Goal: Register for event/course

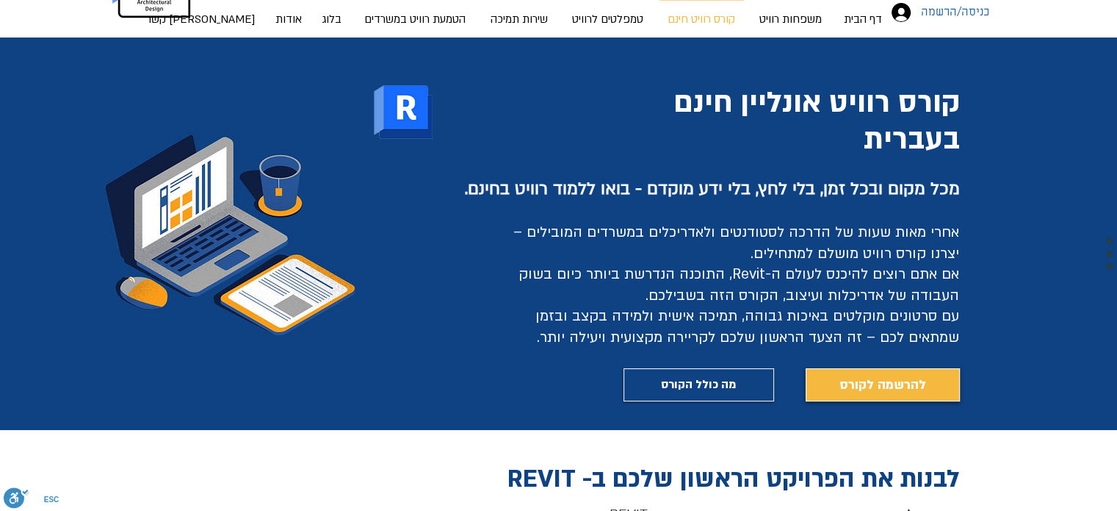
scroll to position [94, 0]
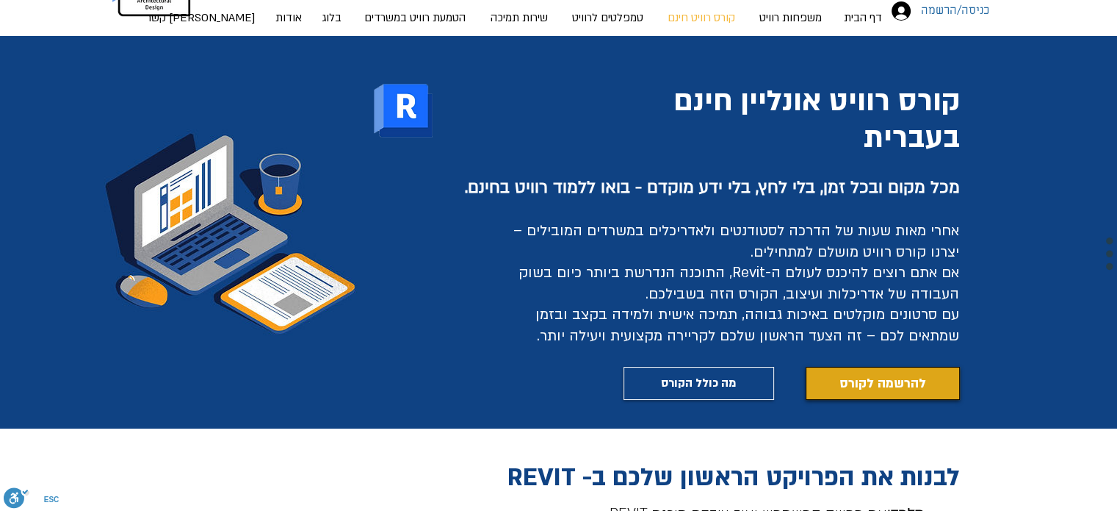
click at [857, 378] on span "להרשמה לקורס" at bounding box center [883, 383] width 87 height 21
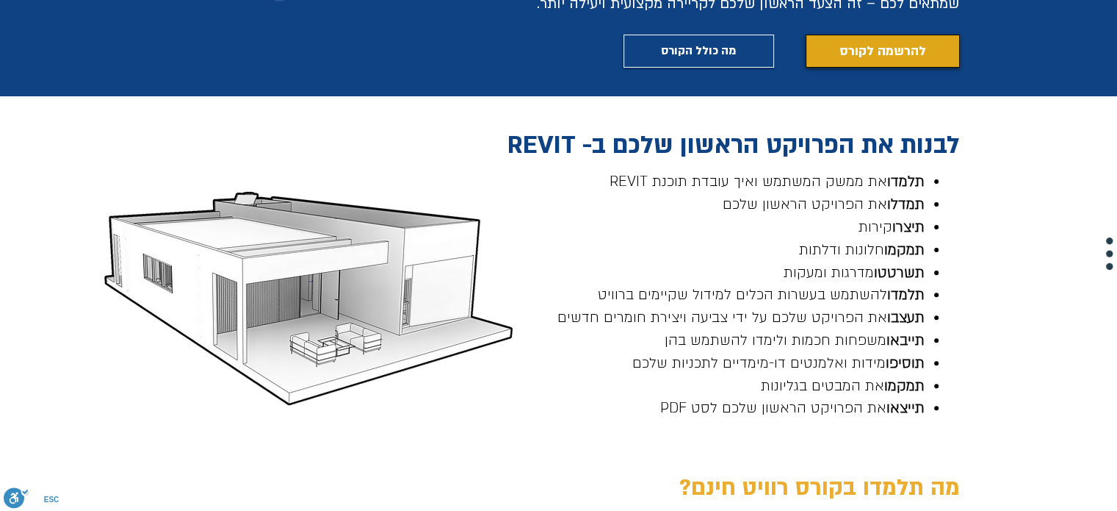
scroll to position [427, 0]
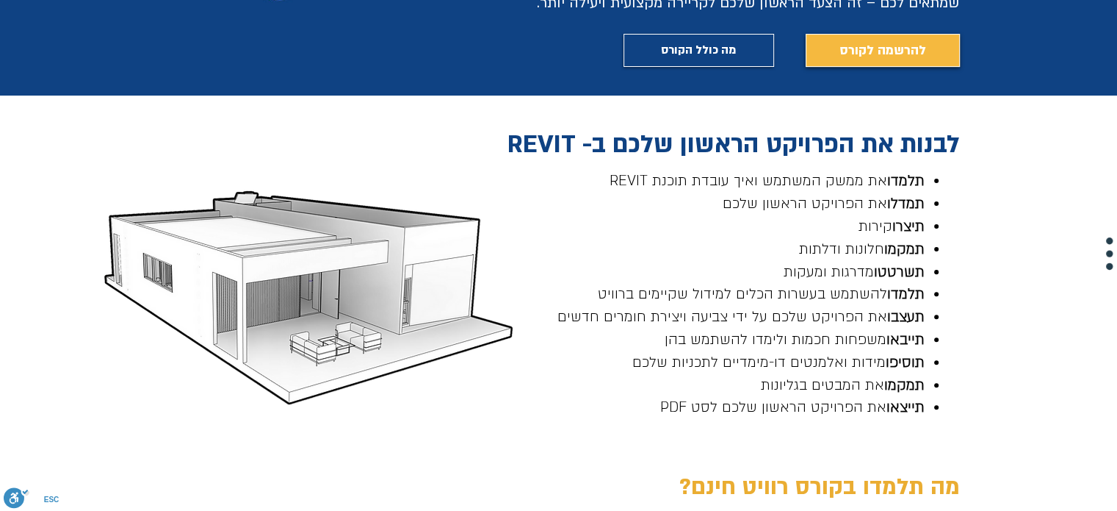
click at [876, 194] on span "תמדלו את הפרויקט הראשון שלכם" at bounding box center [824, 203] width 202 height 19
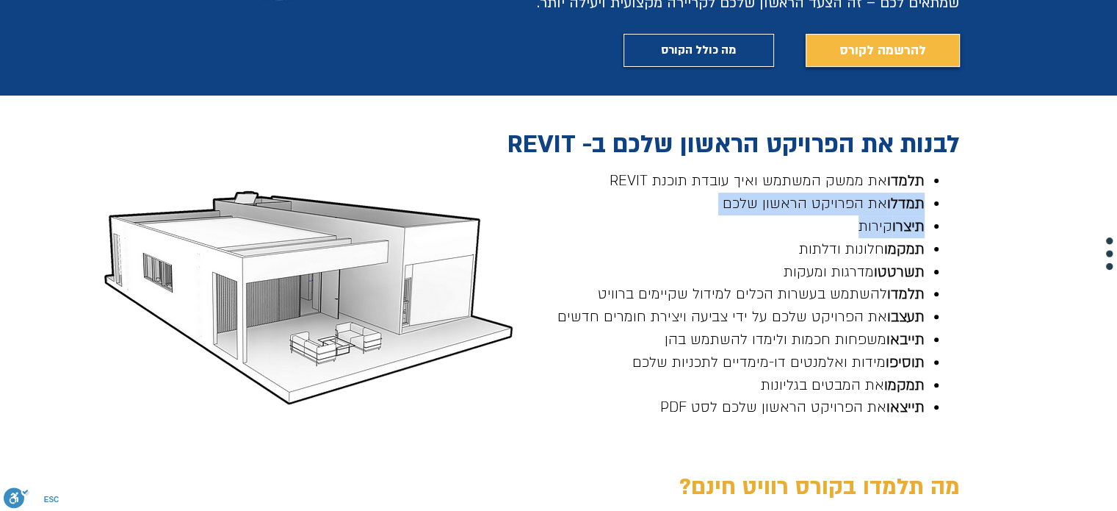
drag, startPoint x: 876, startPoint y: 193, endPoint x: 887, endPoint y: 226, distance: 34.4
click at [887, 226] on ul "תלמדו את ממשק המשתמש ואיך עובדת תוכנת REVIT תמדלו את הפרויקט הראשון שלכם תיצרו …" at bounding box center [729, 294] width 433 height 249
click at [887, 226] on span "תיצרו קירות" at bounding box center [892, 226] width 66 height 19
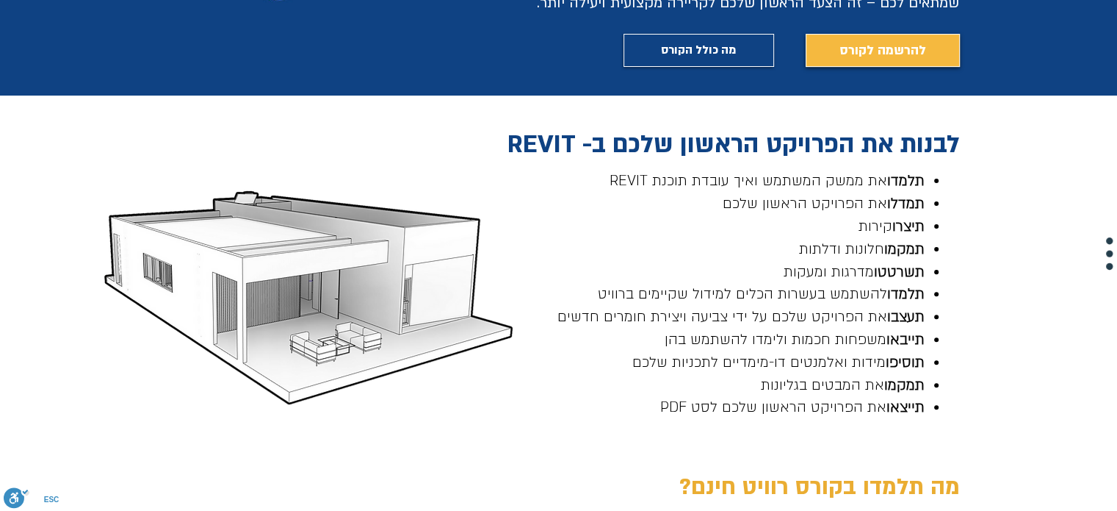
click at [887, 226] on span "תיצרו קירות" at bounding box center [892, 226] width 66 height 19
click at [887, 245] on span "תמקמו" at bounding box center [905, 249] width 40 height 19
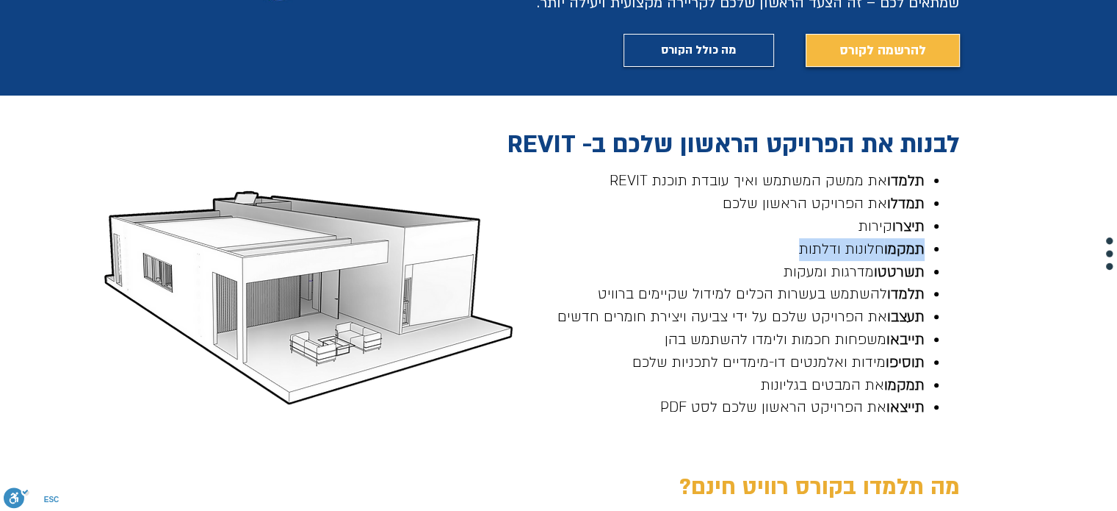
click at [887, 245] on span "תמקמו" at bounding box center [905, 249] width 40 height 19
click at [882, 266] on span "תשרטטו" at bounding box center [899, 271] width 51 height 19
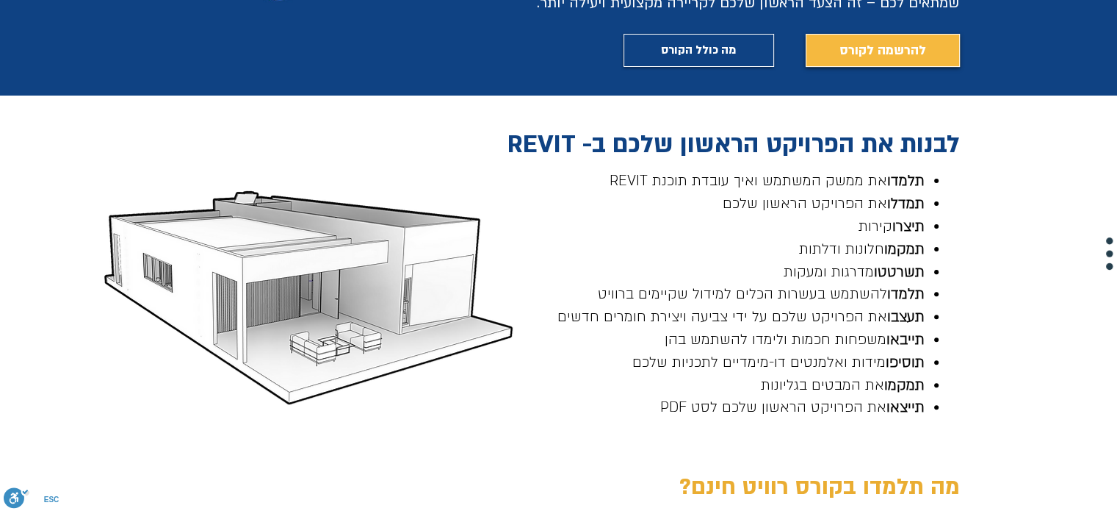
click at [902, 325] on span "תעצבו" at bounding box center [905, 316] width 37 height 19
click at [899, 325] on span "תעצבו" at bounding box center [905, 316] width 37 height 19
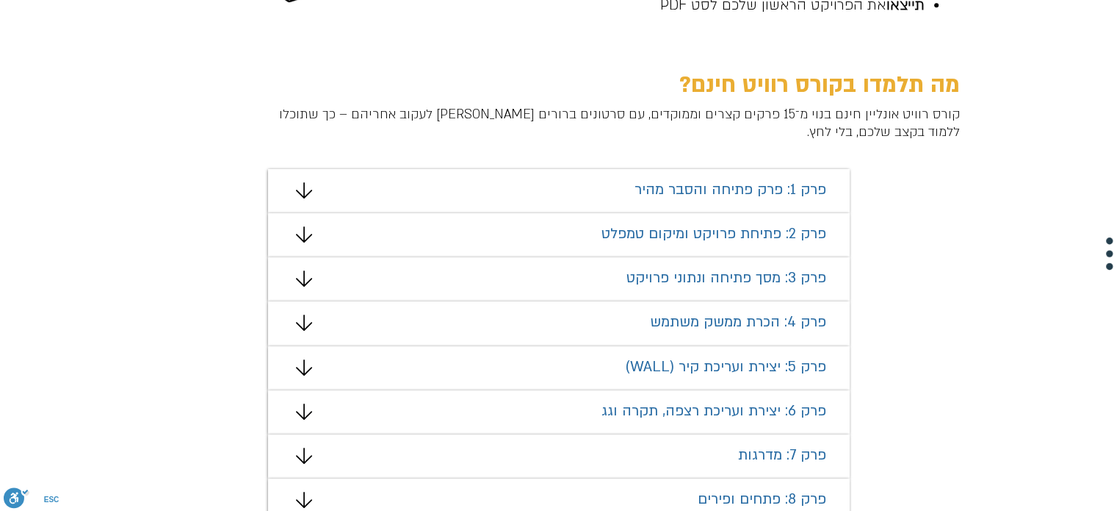
scroll to position [835, 0]
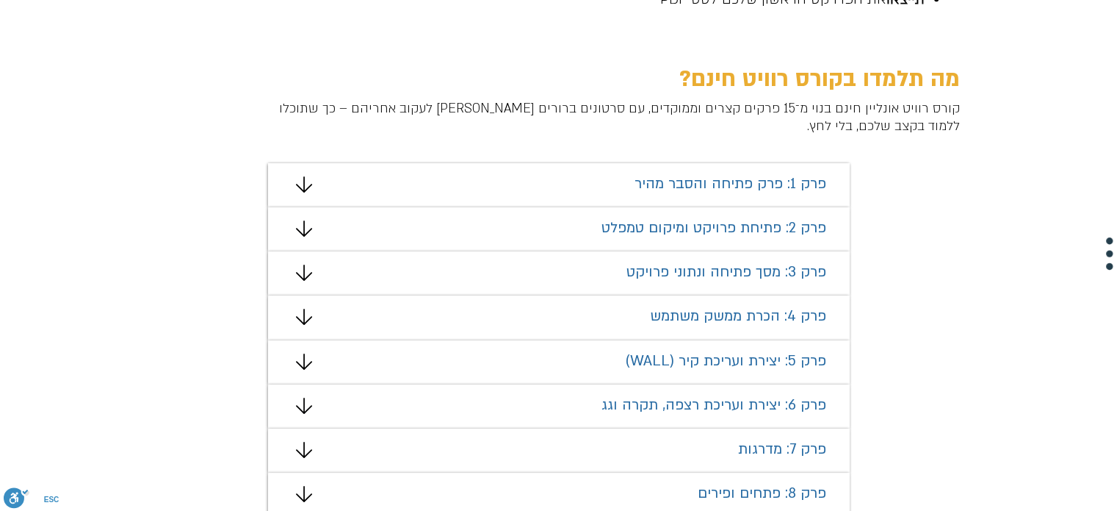
click at [802, 183] on span "פרק 1: פרק פתיחה והסבר מהיר" at bounding box center [731, 183] width 192 height 19
click at [685, 190] on span "פרק 1: פרק פתיחה והסבר מהיר" at bounding box center [731, 183] width 192 height 19
click at [311, 184] on icon "מצגת" at bounding box center [303, 184] width 16 height 16
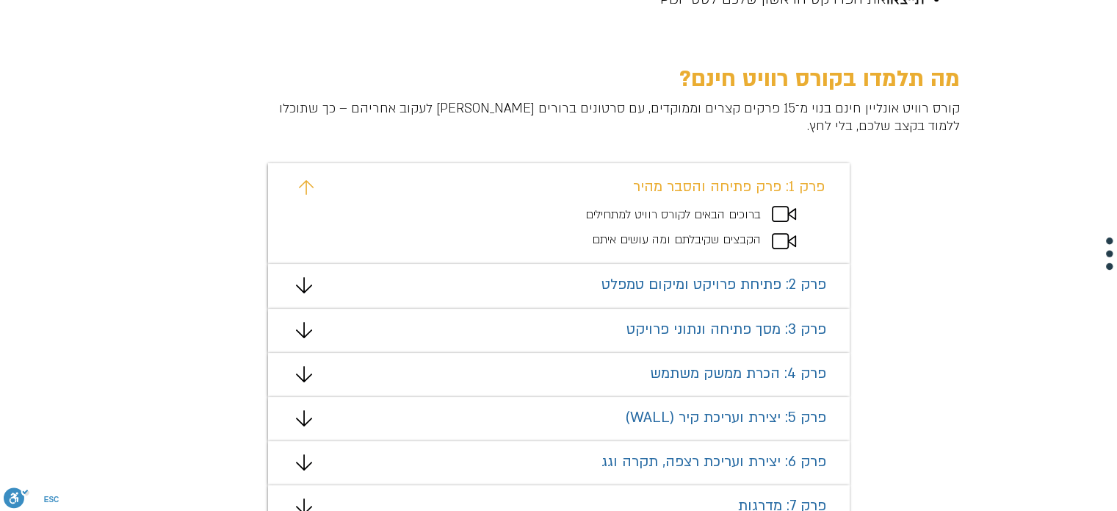
click at [638, 212] on span "ברוכים הבאים לקורס רוויט למתחילים" at bounding box center [674, 214] width 176 height 16
click at [784, 213] on icon "מצגת" at bounding box center [784, 214] width 24 height 16
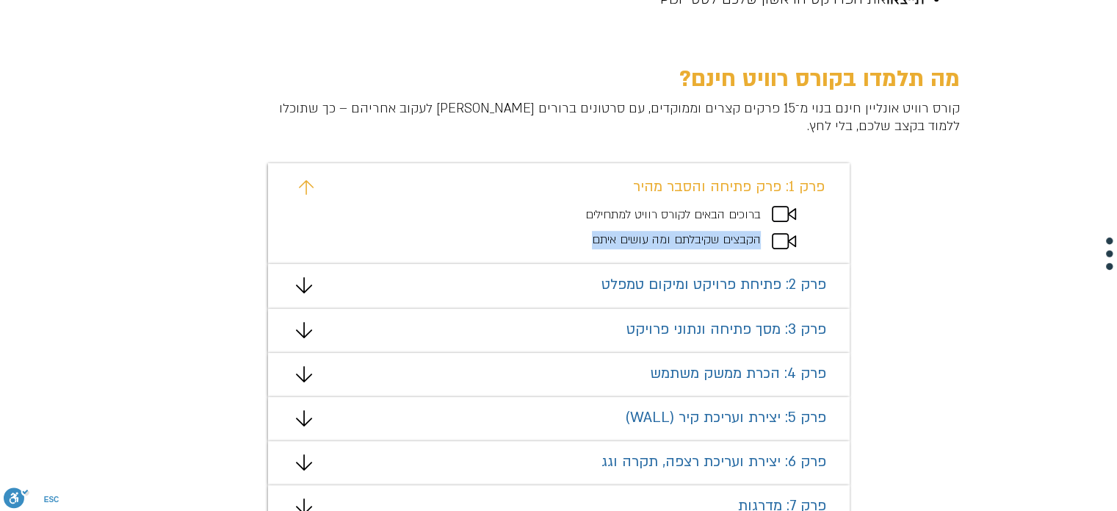
click at [784, 213] on icon "מצגת" at bounding box center [784, 214] width 24 height 16
drag, startPoint x: 784, startPoint y: 213, endPoint x: 665, endPoint y: 215, distance: 119.0
click at [665, 215] on div "#comp-mafhkw9v svg [data-color="1"] {fill: #EAAD32;} פרק 1: פרק פתיחה והסבר מהי…" at bounding box center [559, 213] width 582 height 101
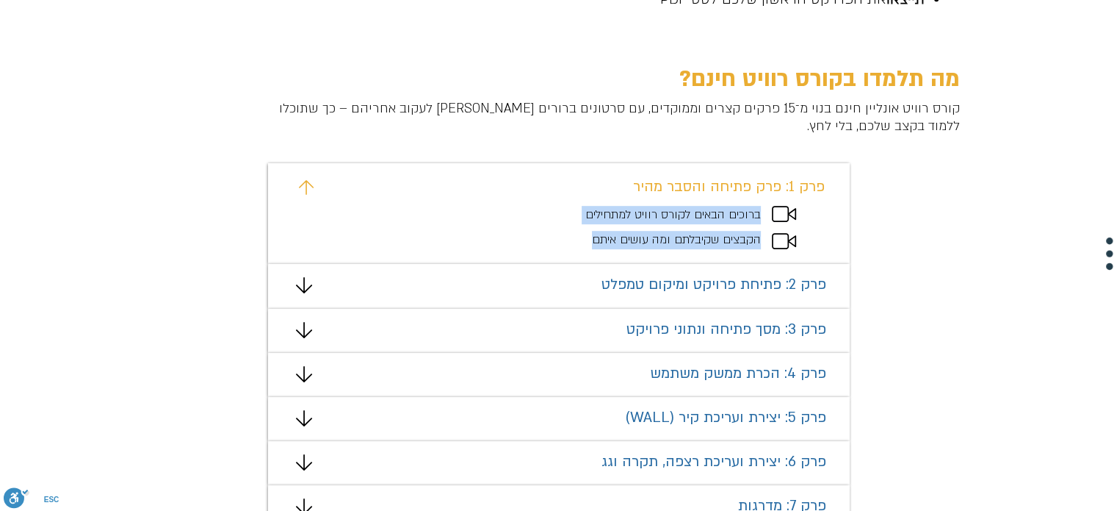
click at [665, 215] on span "ברוכים הבאים לקורס רוויט למתחילים" at bounding box center [674, 214] width 176 height 16
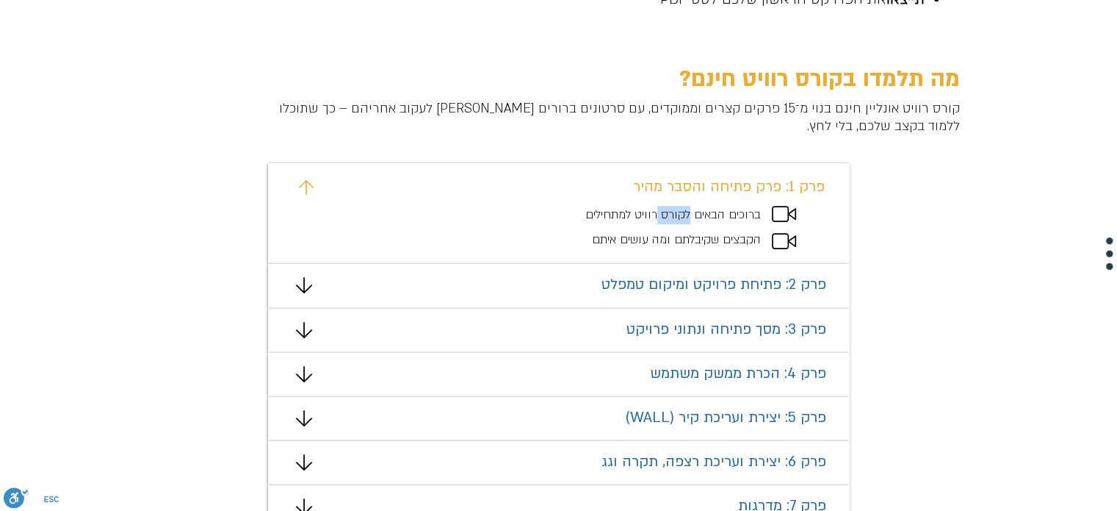
click at [665, 215] on span "ברוכים הבאים לקורס רוויט למתחילים" at bounding box center [674, 214] width 176 height 16
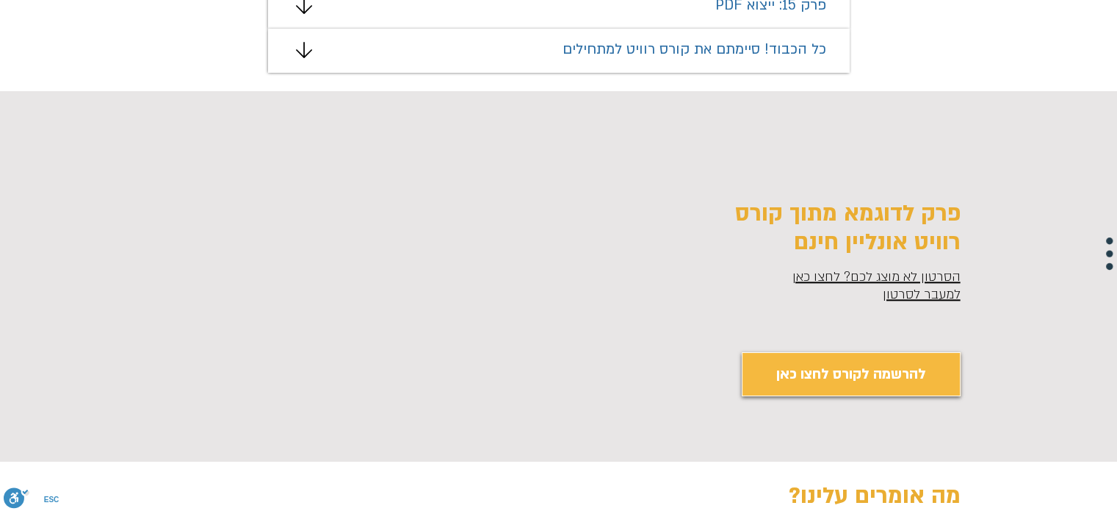
scroll to position [1690, 0]
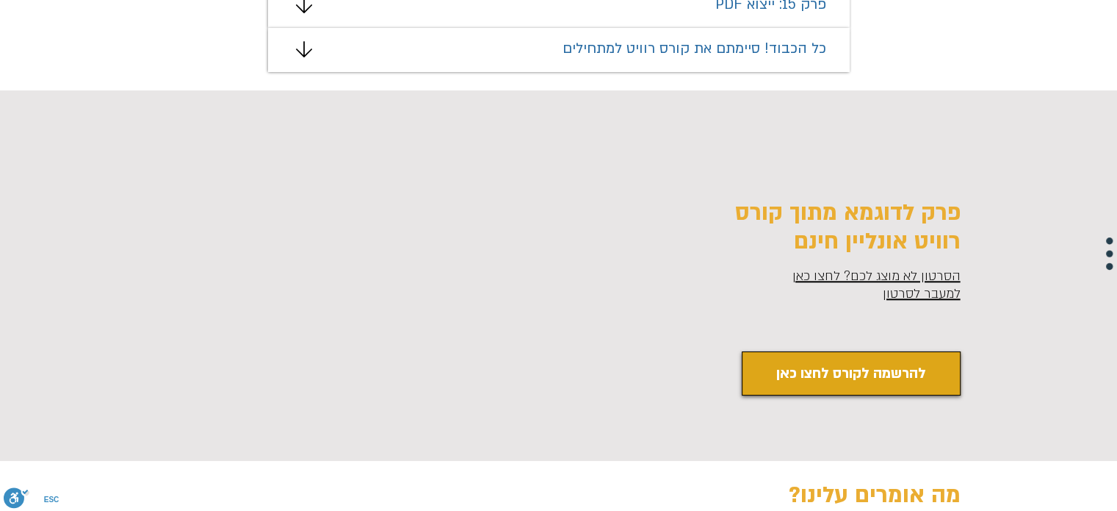
click at [876, 360] on link "להרשמה לקורס לחצו כאן" at bounding box center [851, 373] width 219 height 44
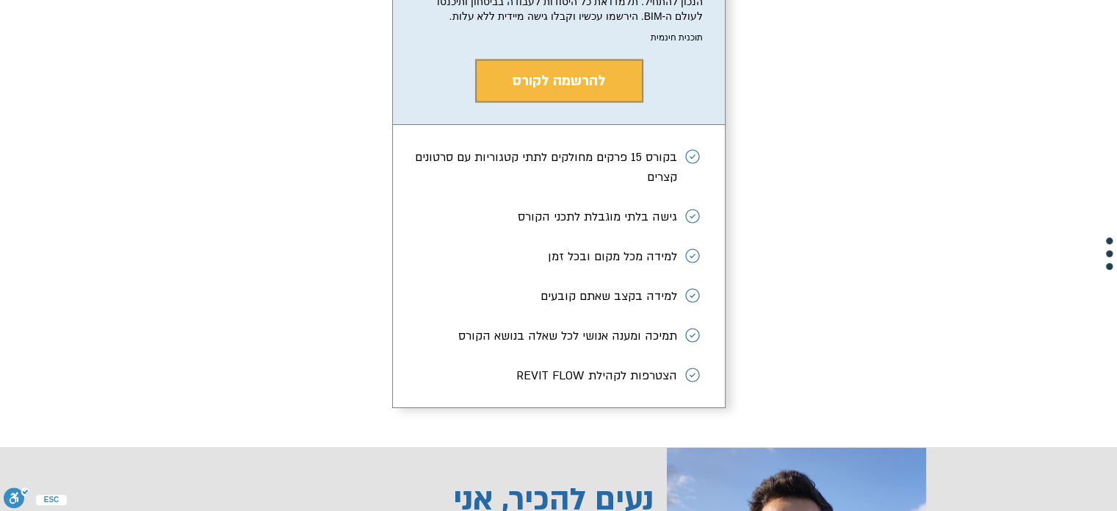
scroll to position [2765, 0]
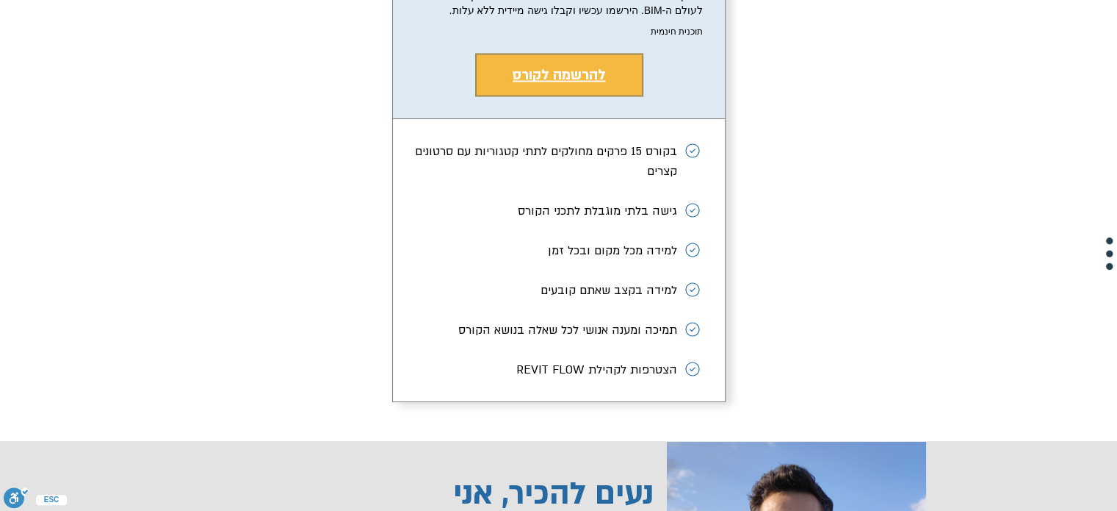
click at [578, 84] on span "להרשמה לקורס" at bounding box center [559, 74] width 93 height 19
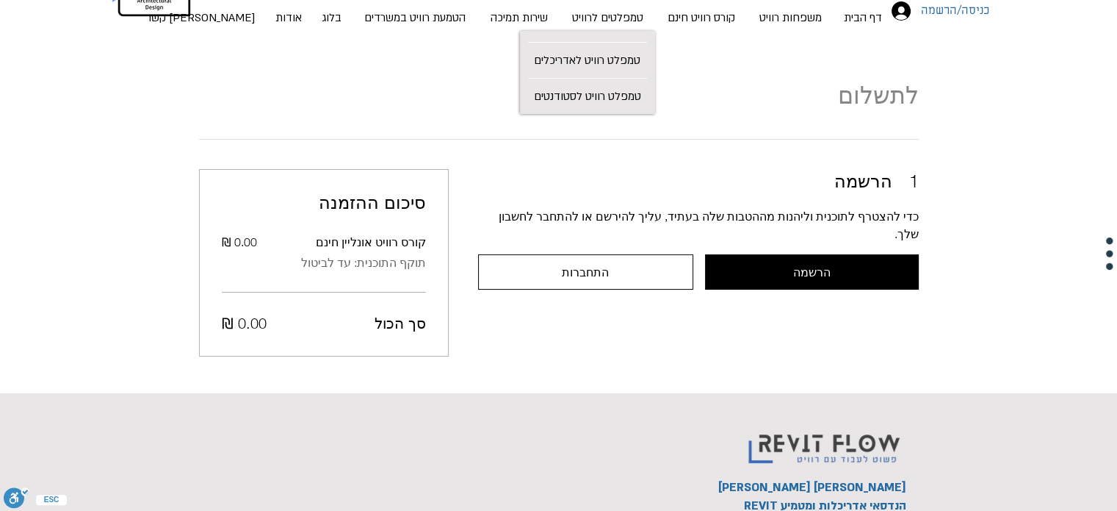
scroll to position [96, 0]
